Goal: Information Seeking & Learning: Learn about a topic

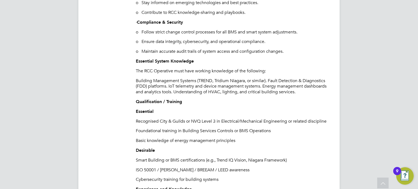
scroll to position [653, 0]
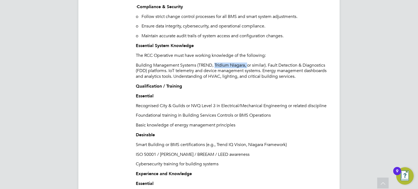
drag, startPoint x: 216, startPoint y: 77, endPoint x: 249, endPoint y: 79, distance: 33.2
click at [249, 79] on p "Building Management Systems (TREND, Tridium Niagara, or similar). Fault Detecti…" at bounding box center [232, 71] width 193 height 17
click at [224, 76] on p "Building Management Systems (TREND, Tridium Niagara, or similar). Fault Detecti…" at bounding box center [232, 71] width 193 height 17
drag, startPoint x: 216, startPoint y: 77, endPoint x: 246, endPoint y: 78, distance: 29.9
click at [246, 78] on p "Building Management Systems (TREND, Tridium Niagara, or similar). Fault Detecti…" at bounding box center [232, 71] width 193 height 17
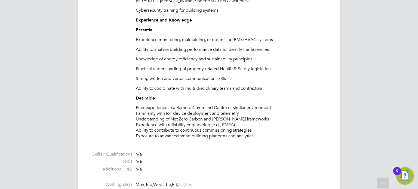
scroll to position [816, 0]
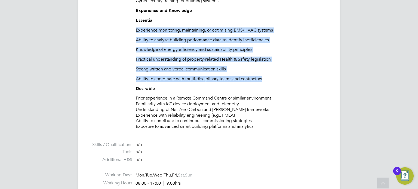
drag, startPoint x: 136, startPoint y: 44, endPoint x: 267, endPoint y: 92, distance: 139.7
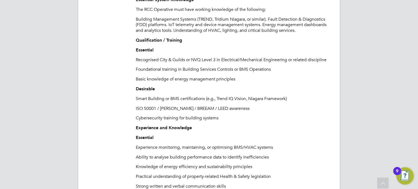
scroll to position [626, 0]
